Goal: Information Seeking & Learning: Learn about a topic

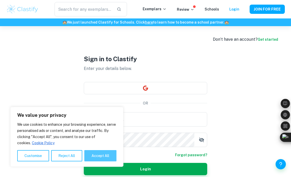
click at [100, 155] on button "Accept All" at bounding box center [100, 155] width 32 height 11
checkbox input "true"
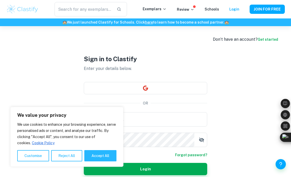
checkbox input "true"
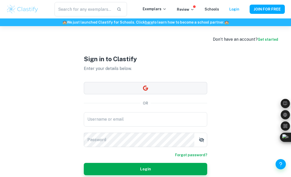
click at [129, 89] on button "button" at bounding box center [145, 88] width 123 height 12
click at [155, 93] on button "button" at bounding box center [145, 88] width 123 height 12
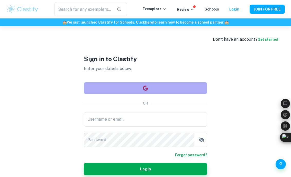
click at [145, 90] on icon "button" at bounding box center [145, 88] width 5 height 5
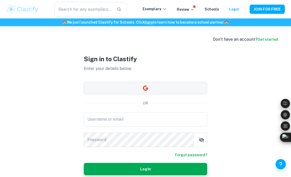
scroll to position [26, 0]
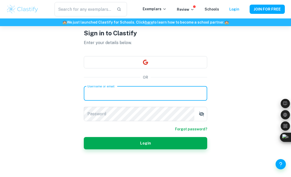
click at [133, 93] on input "Username or email" at bounding box center [145, 94] width 123 height 14
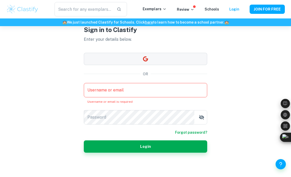
click at [146, 58] on icon "button" at bounding box center [145, 59] width 6 height 6
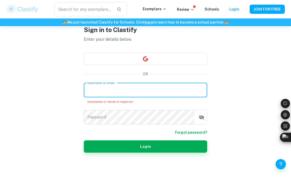
click at [116, 91] on input "Username or email" at bounding box center [145, 90] width 123 height 14
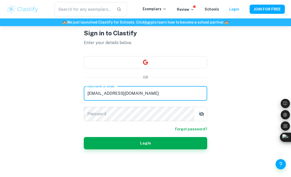
type input "[EMAIL_ADDRESS][DOMAIN_NAME]"
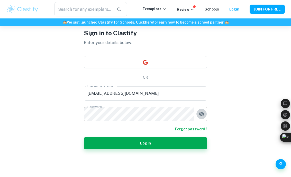
click at [201, 115] on icon "button" at bounding box center [201, 114] width 6 height 6
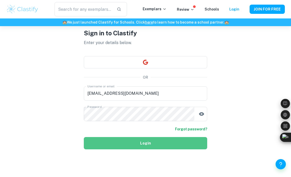
click at [182, 145] on button "Login" at bounding box center [145, 143] width 123 height 12
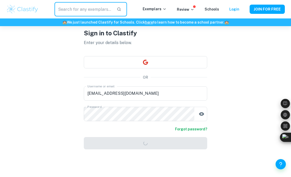
click at [95, 11] on input "text" at bounding box center [83, 9] width 58 height 14
type input "hl essay"
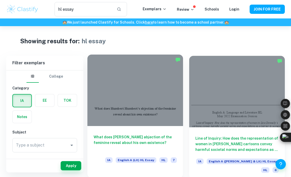
click at [135, 138] on h6 "What does [PERSON_NAME] abjection of the feminine reveal about his own existenc…" at bounding box center [134, 143] width 83 height 17
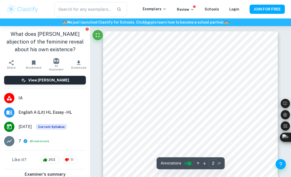
type input "3"
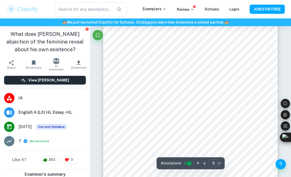
scroll to position [554, 0]
